Goal: Answer question/provide support

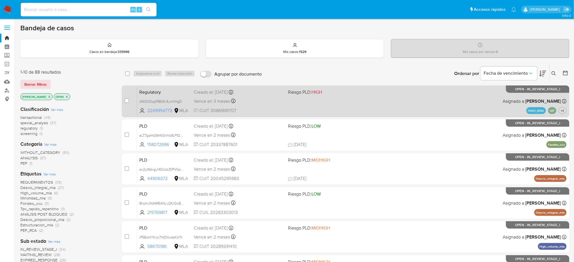
click at [269, 112] on span "CUIT 30661691707" at bounding box center [239, 111] width 90 height 6
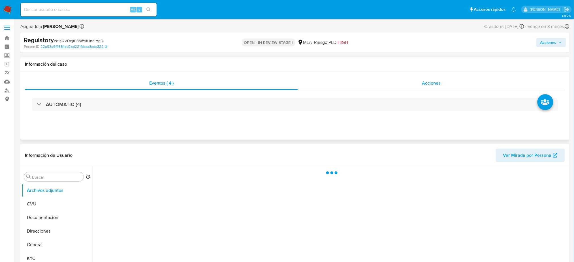
select select "10"
click at [548, 43] on span "Acciones" at bounding box center [548, 42] width 16 height 9
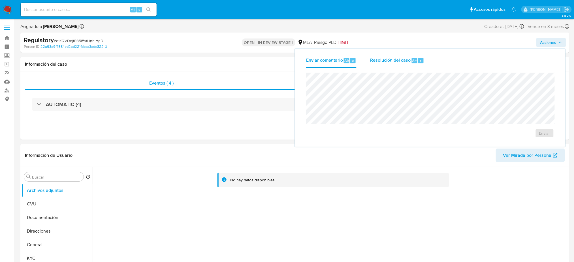
click at [382, 60] on span "Resolución del caso" at bounding box center [390, 60] width 40 height 7
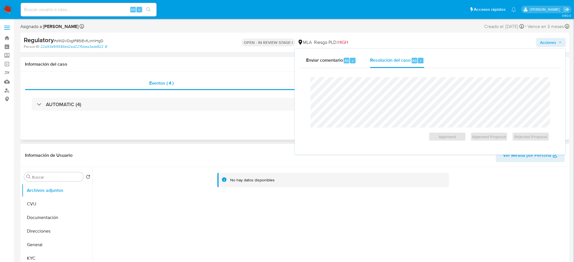
scroll to position [33, 0]
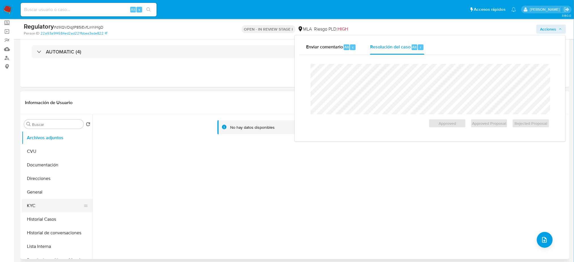
click at [41, 203] on button "KYC" at bounding box center [55, 206] width 66 height 14
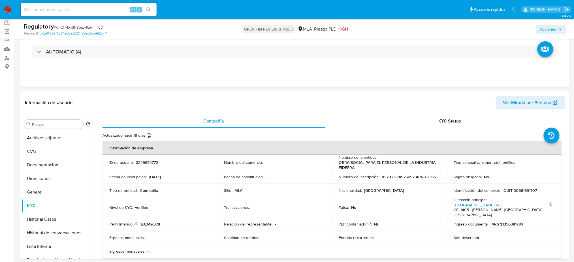
click at [8, 13] on img at bounding box center [8, 10] width 10 height 10
